Goal: Transaction & Acquisition: Purchase product/service

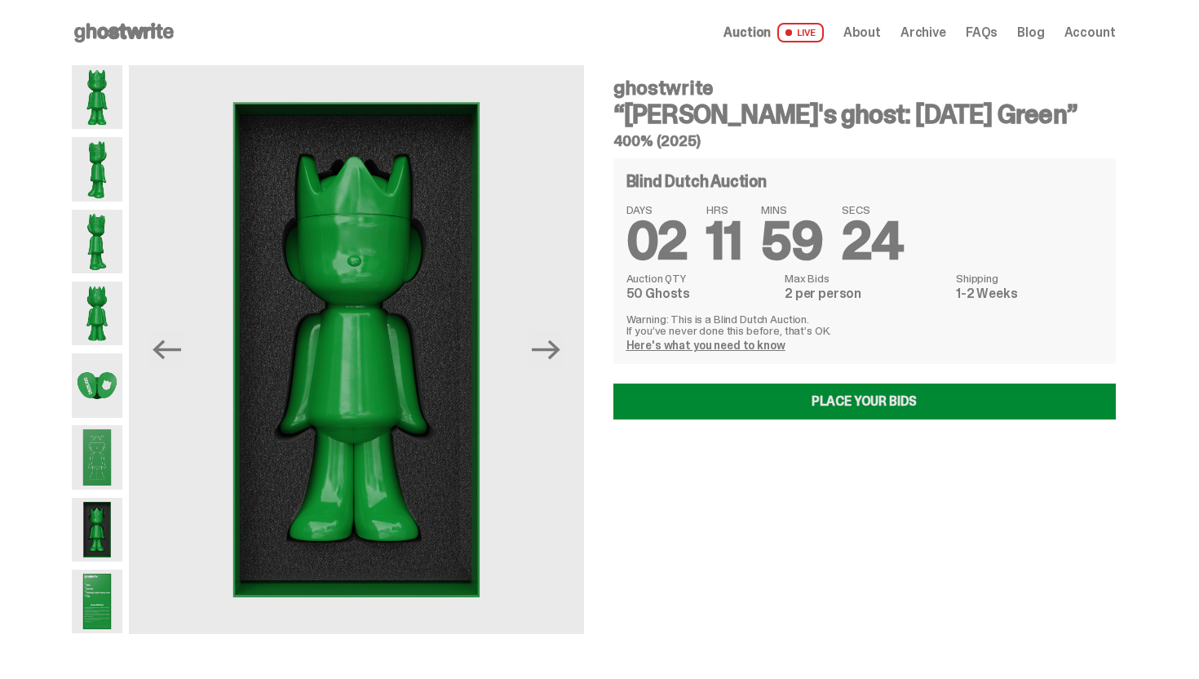
click at [791, 394] on link "Place your Bids" at bounding box center [864, 401] width 502 height 36
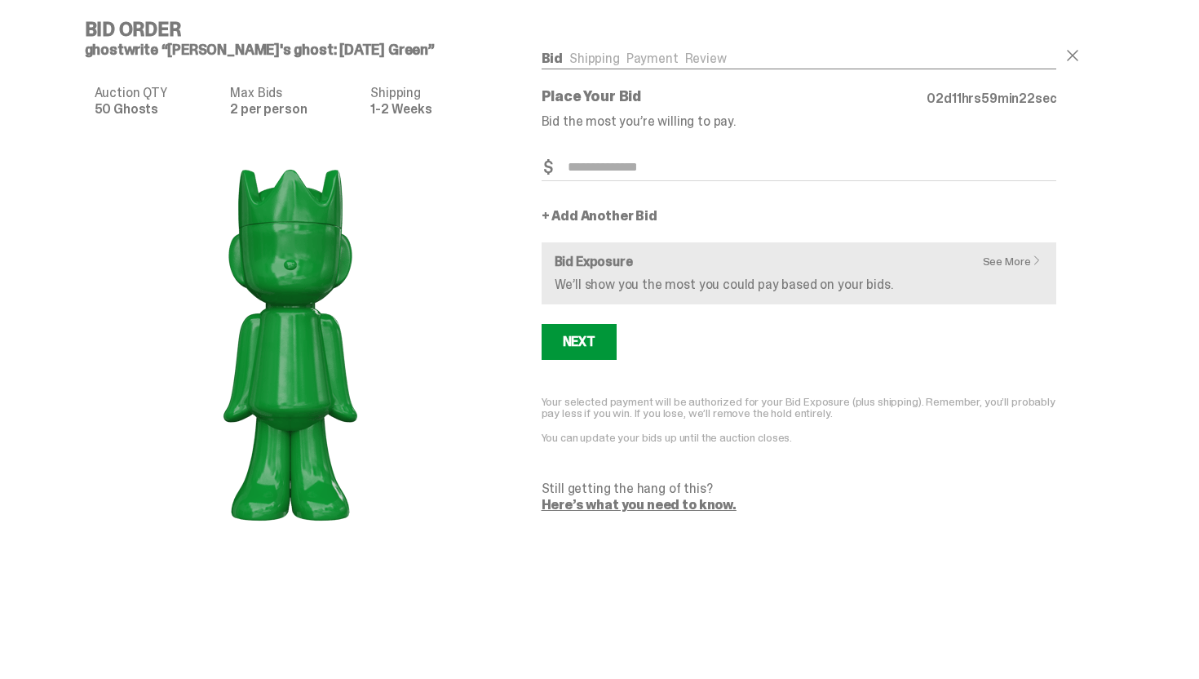
click at [632, 175] on input "Bid Amount" at bounding box center [799, 167] width 515 height 27
click at [616, 167] on input "Bid Amount" at bounding box center [799, 167] width 515 height 27
click at [381, 316] on img at bounding box center [290, 343] width 326 height 408
click at [604, 170] on input "Bid Amount" at bounding box center [799, 167] width 515 height 27
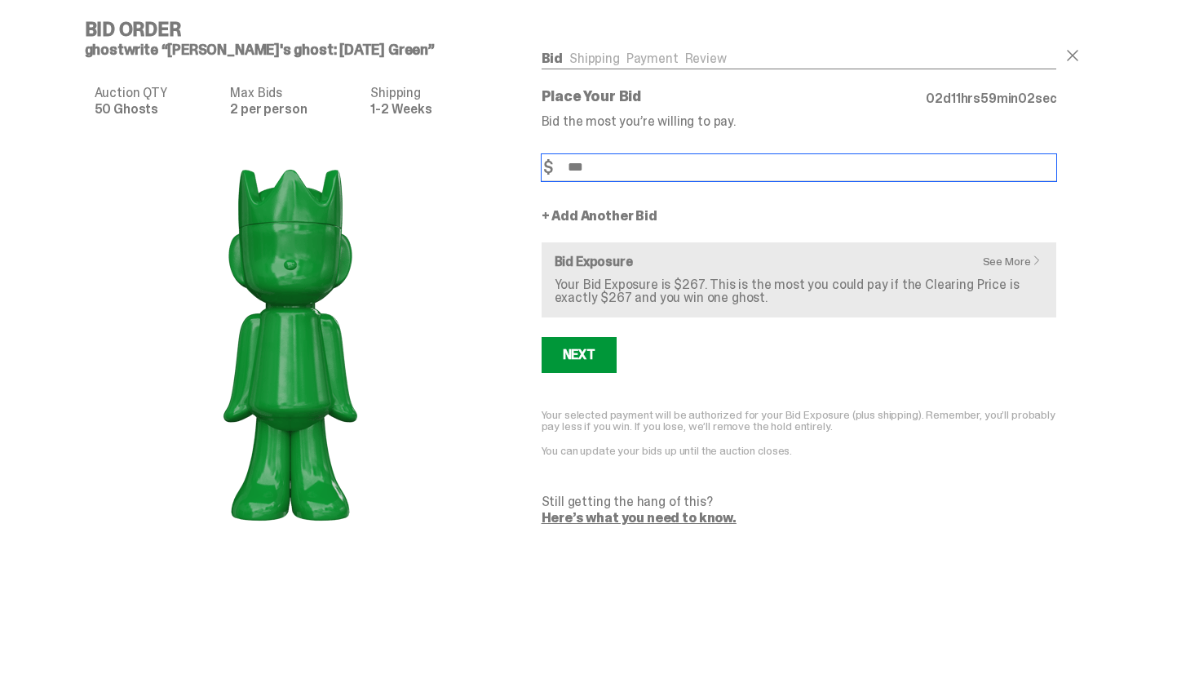
type input "***"
click at [617, 216] on link "+ Add Another Bid" at bounding box center [600, 216] width 116 height 13
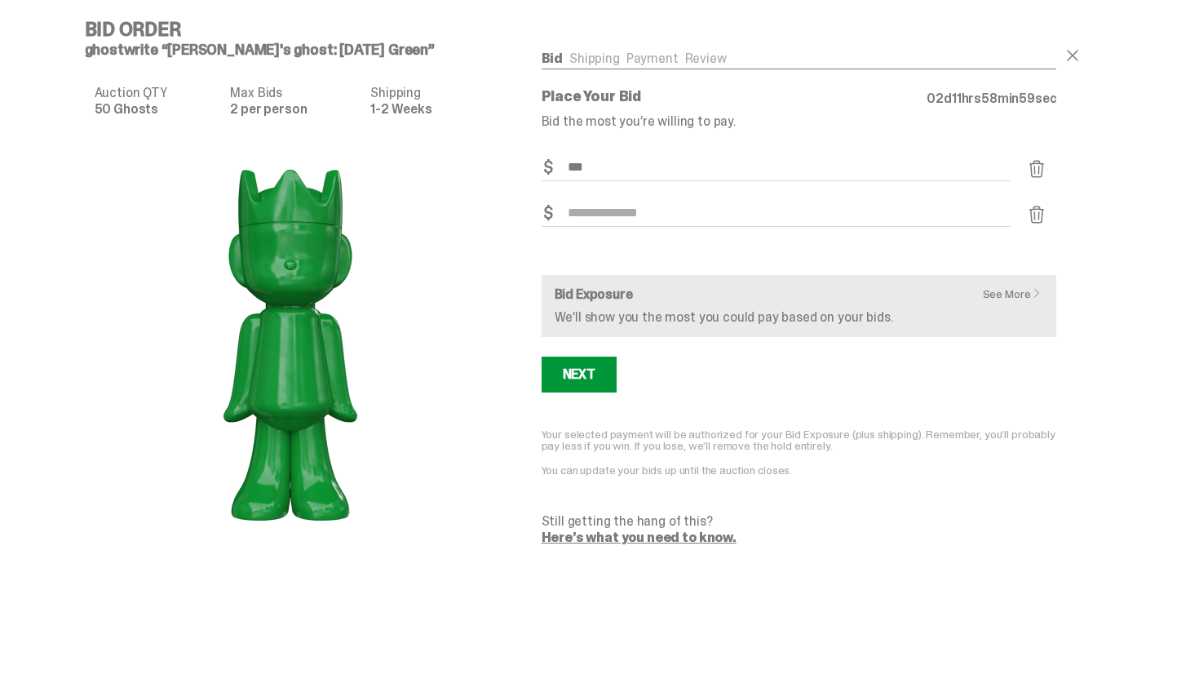
click at [628, 211] on input "Bid Amount" at bounding box center [777, 213] width 470 height 27
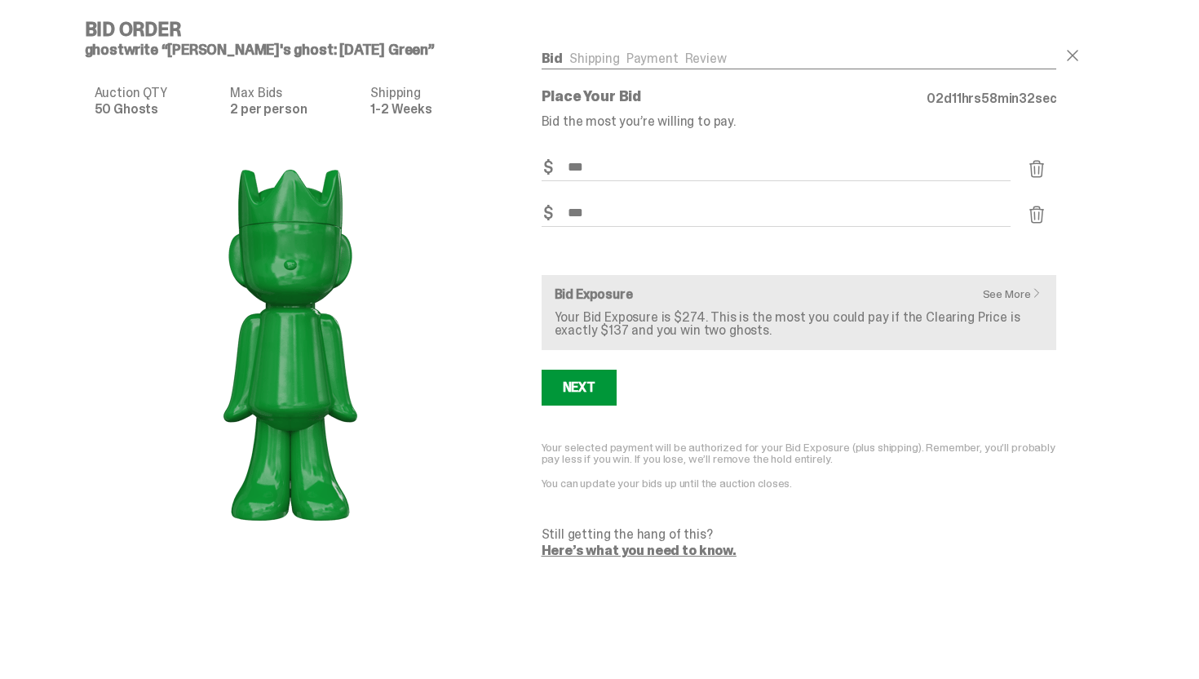
type input "***"
click at [1012, 288] on link "See More" at bounding box center [1017, 293] width 68 height 11
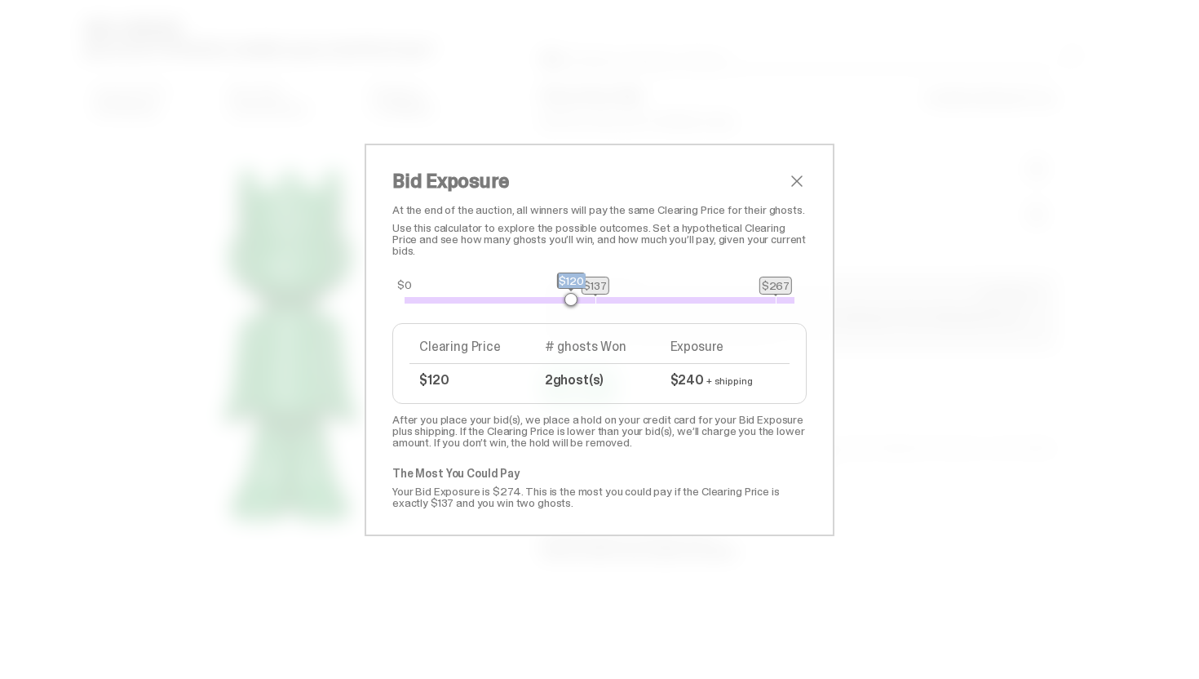
drag, startPoint x: 405, startPoint y: 301, endPoint x: 571, endPoint y: 310, distance: 166.6
click at [571, 310] on div "$0 $137 $267 $120 Clearing Price # ghosts Won Exposure $120 2 ghost(s) $240 + s…" at bounding box center [599, 350] width 414 height 107
click at [704, 378] on span "+ shipping" at bounding box center [724, 380] width 46 height 13
click at [796, 179] on span "close" at bounding box center [797, 181] width 20 height 20
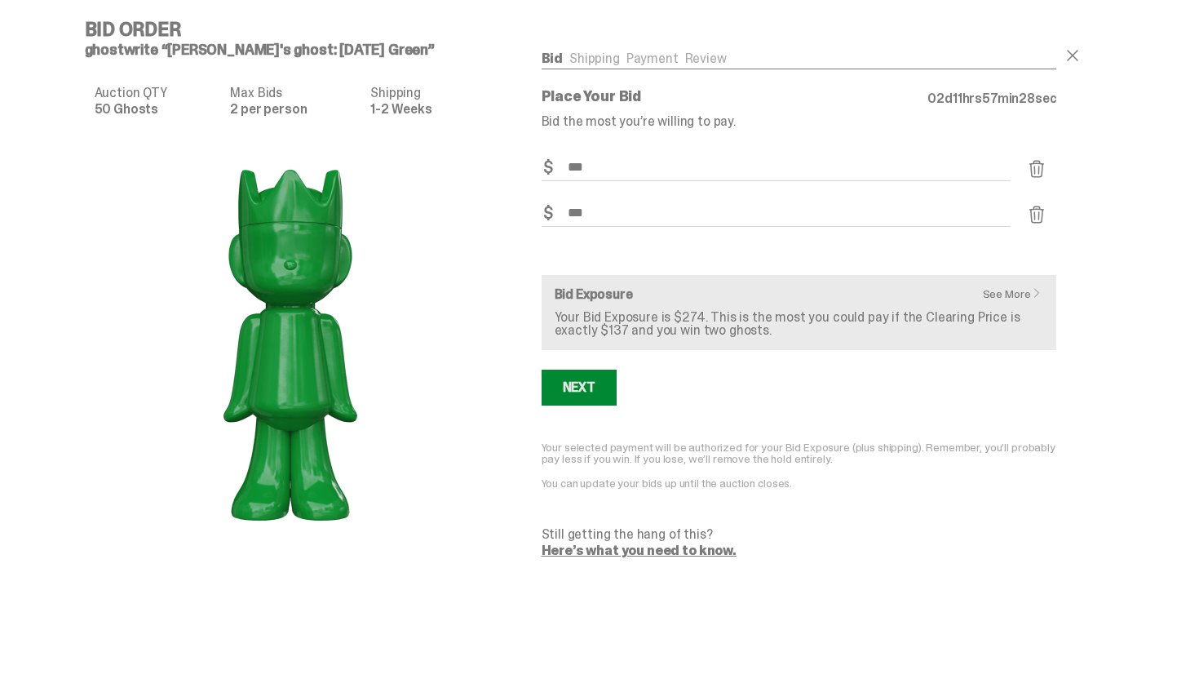
click at [612, 372] on button "Next" at bounding box center [579, 387] width 75 height 36
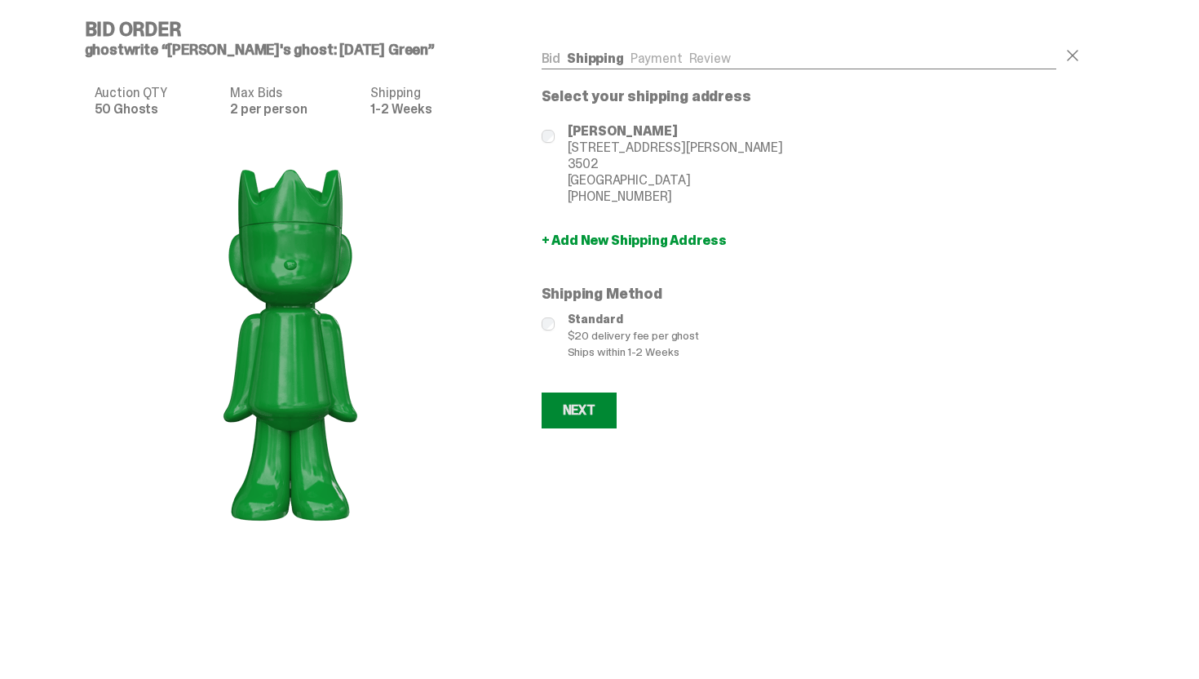
click at [588, 414] on div "Next" at bounding box center [579, 410] width 33 height 13
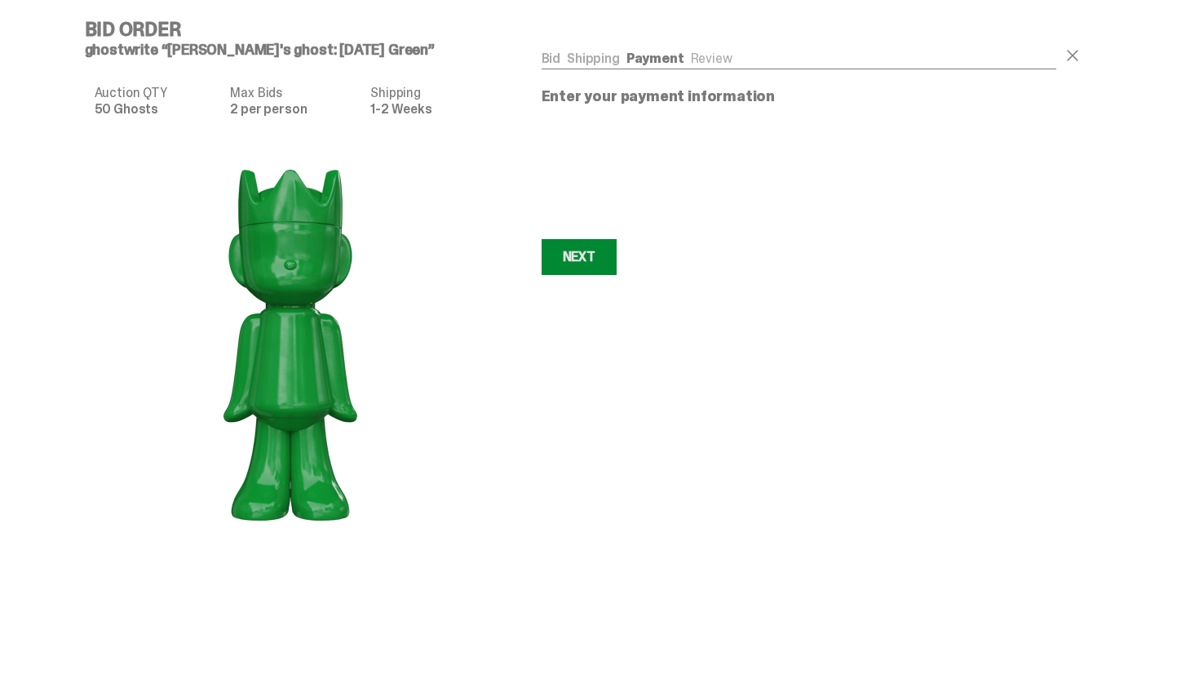
click at [589, 259] on div "Next" at bounding box center [579, 256] width 33 height 13
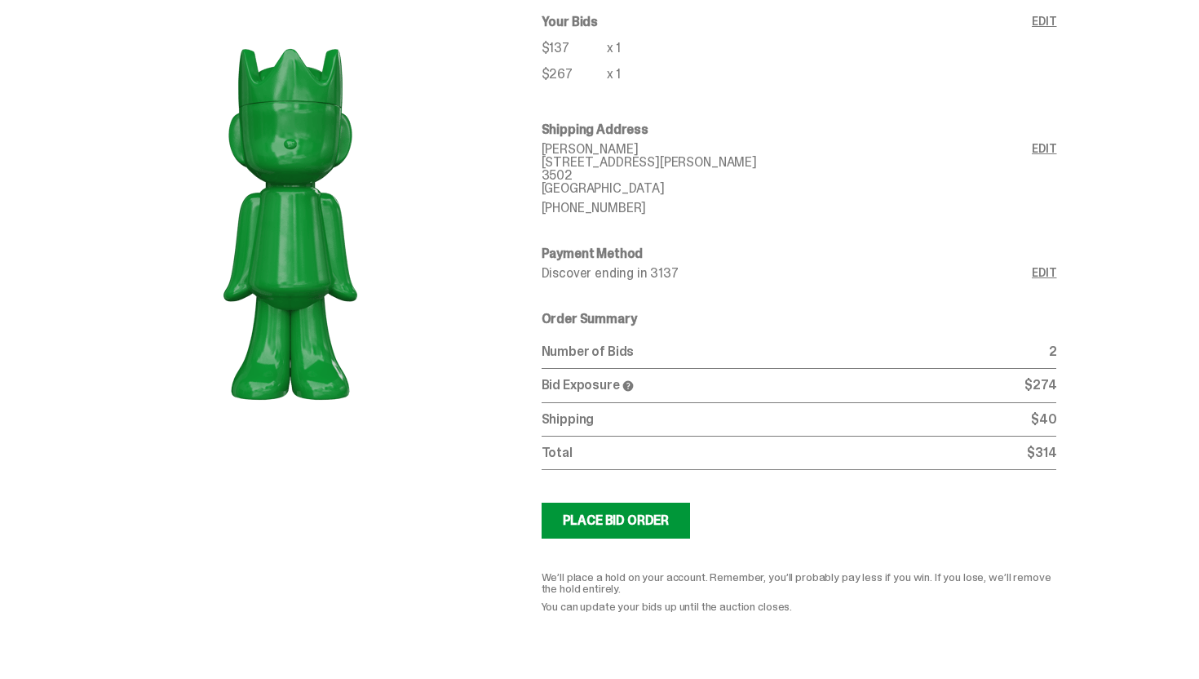
scroll to position [157, 0]
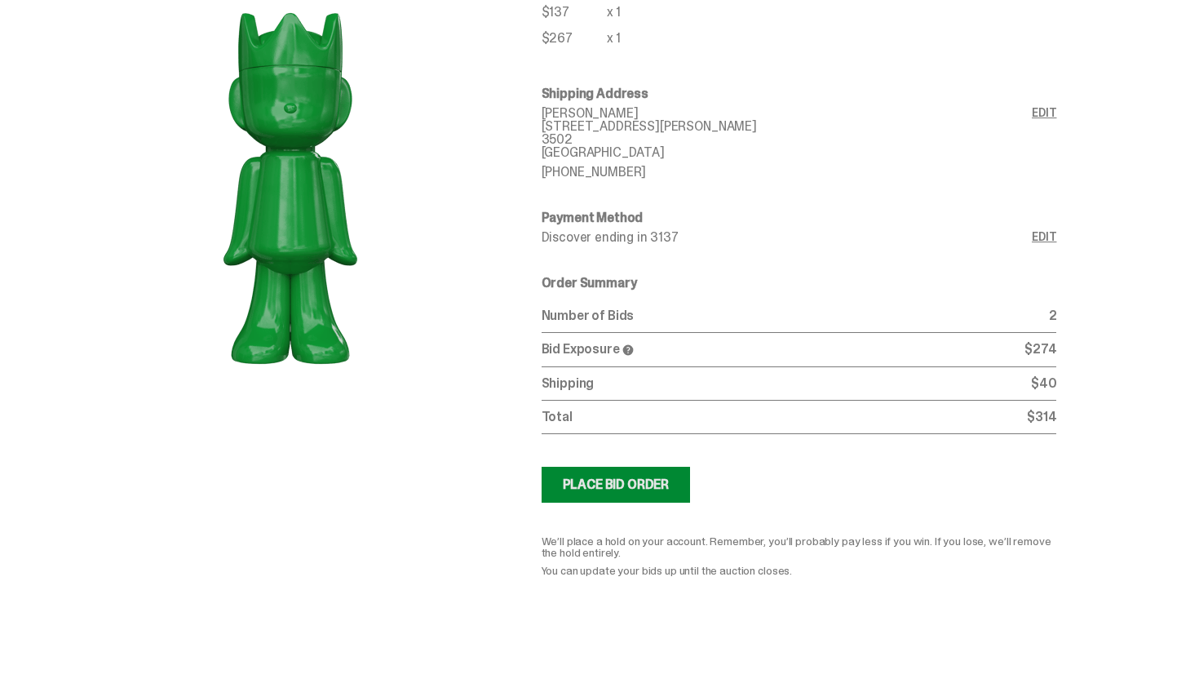
click at [651, 473] on button "Submitting Bids Place Bid Order" at bounding box center [616, 484] width 149 height 36
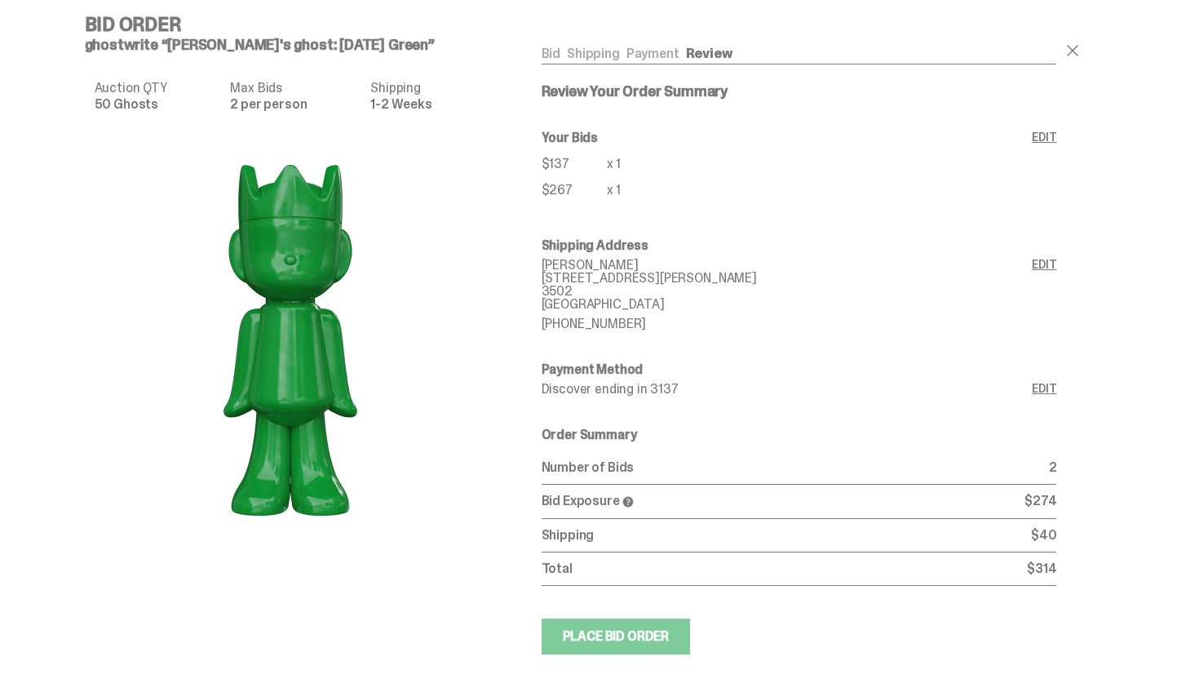
scroll to position [0, 0]
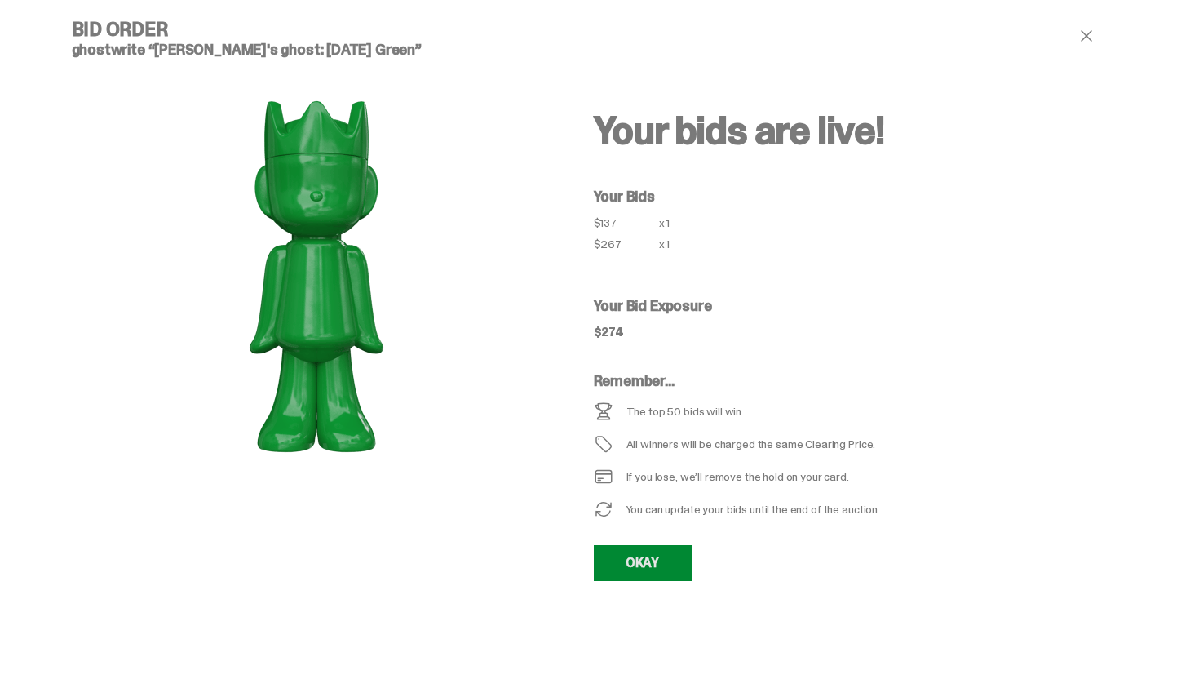
click at [665, 564] on link "OKAY" at bounding box center [643, 563] width 98 height 36
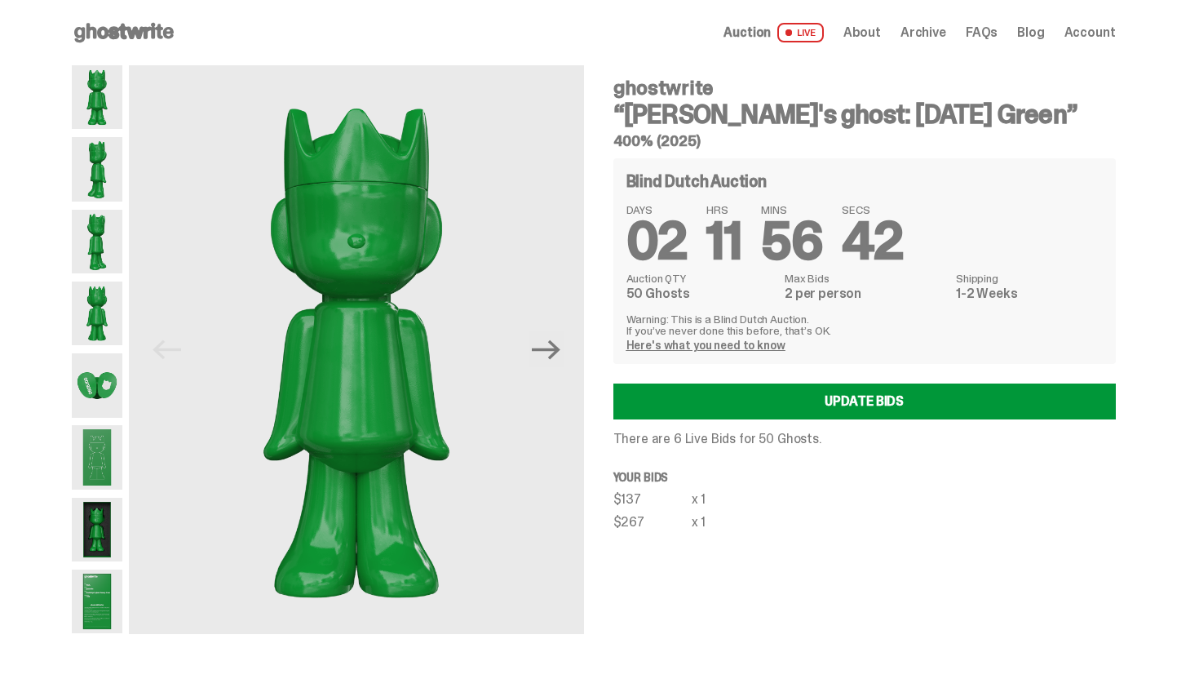
click at [767, 33] on span "Auction" at bounding box center [746, 32] width 47 height 13
click at [107, 29] on use at bounding box center [123, 33] width 99 height 20
